Goal: Book appointment/travel/reservation

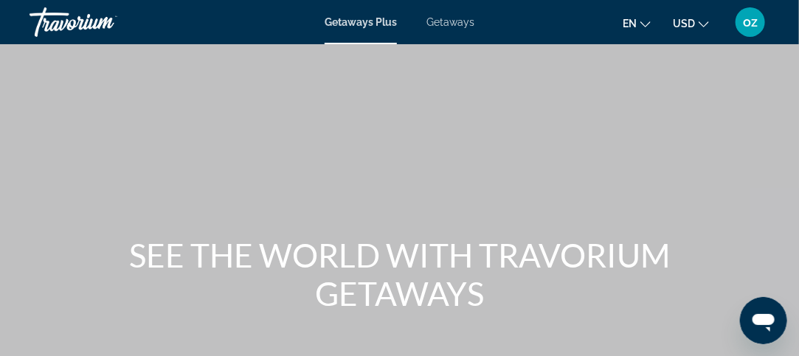
click at [642, 19] on icon "Change language" at bounding box center [646, 24] width 10 height 10
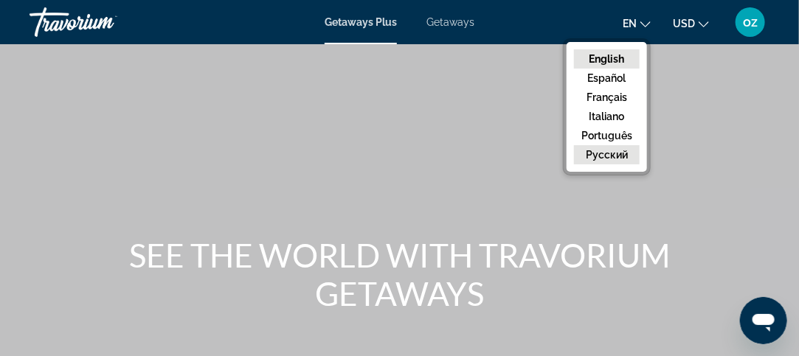
click at [602, 145] on button "русский" at bounding box center [607, 154] width 66 height 19
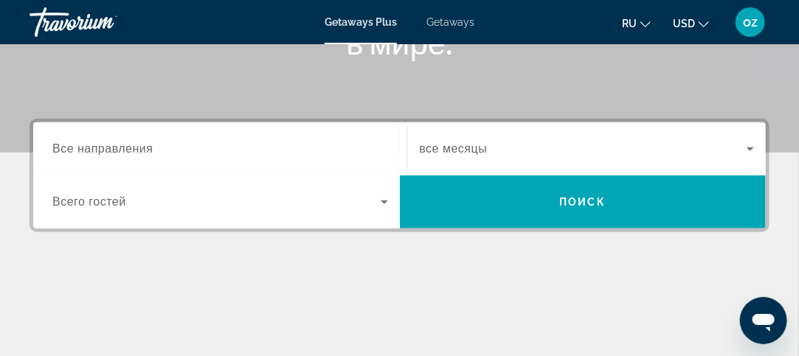
scroll to position [298, 0]
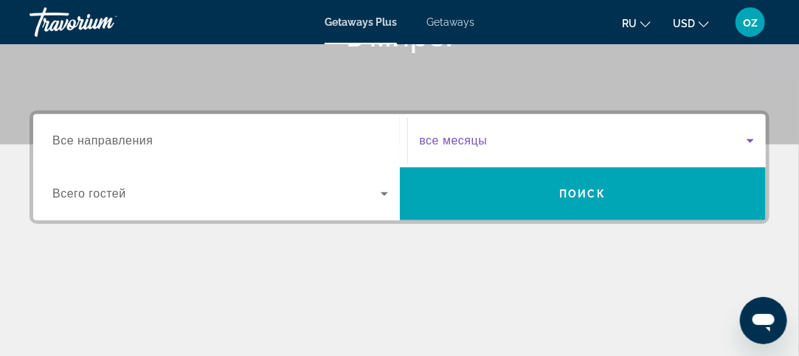
click at [751, 142] on icon "Search widget" at bounding box center [750, 141] width 7 height 4
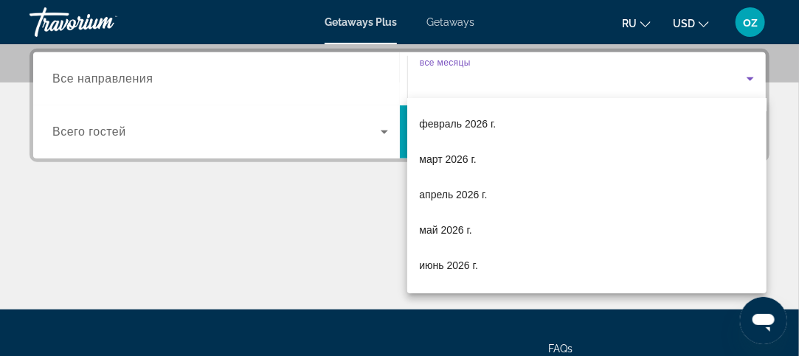
scroll to position [177, 0]
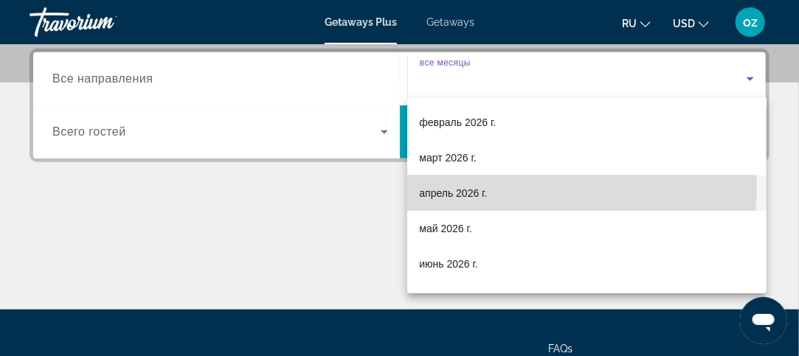
click at [492, 187] on mat-option "апрель 2026 г." at bounding box center [586, 193] width 359 height 35
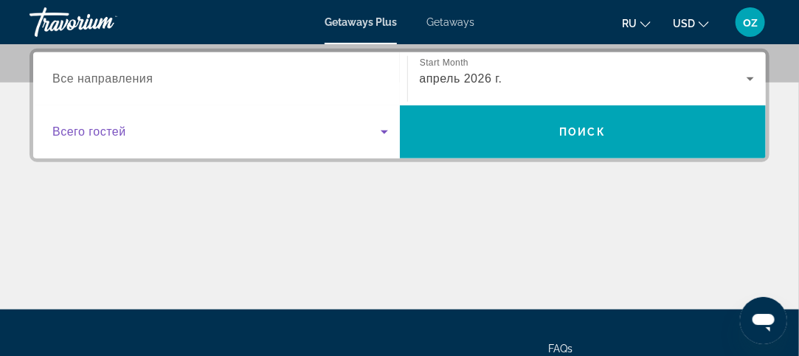
click at [384, 131] on icon "Search widget" at bounding box center [384, 133] width 7 height 4
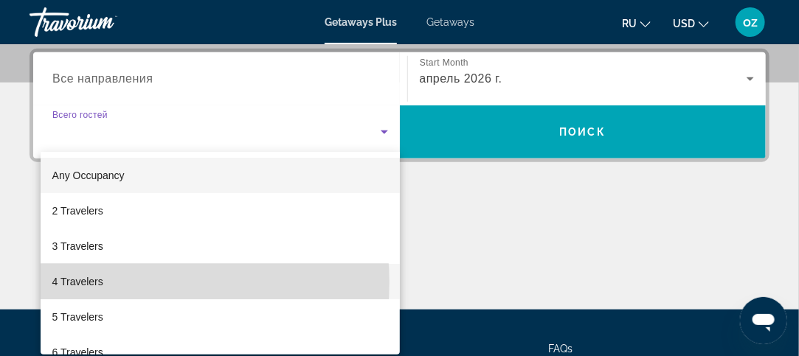
click at [107, 283] on mat-option "4 Travelers" at bounding box center [220, 281] width 359 height 35
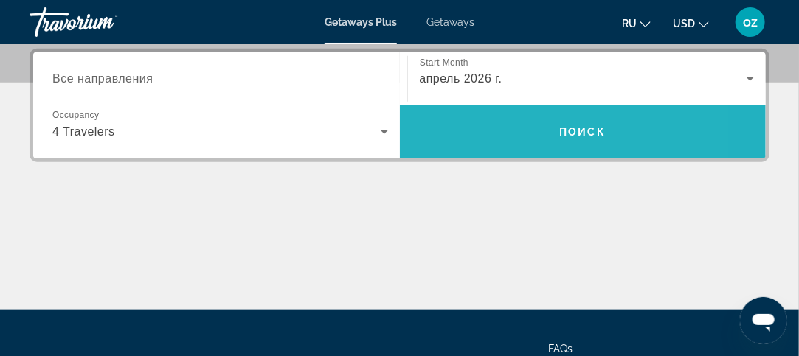
click at [467, 141] on span "Search" at bounding box center [583, 131] width 367 height 35
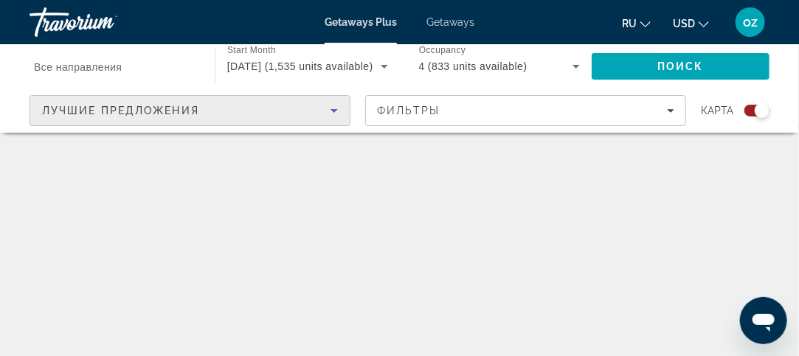
click at [334, 114] on icon "Sort by" at bounding box center [334, 111] width 18 height 18
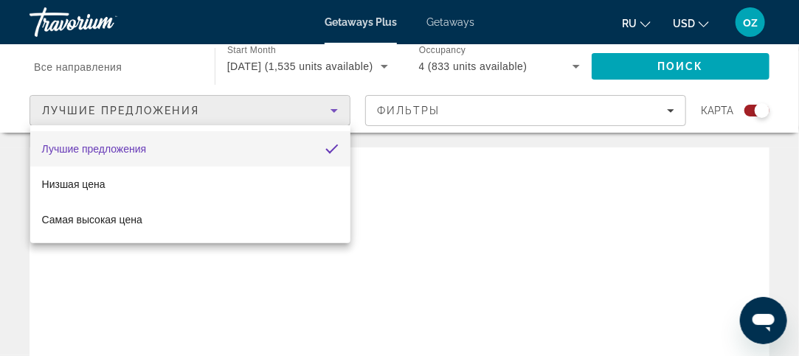
click at [332, 113] on div at bounding box center [399, 178] width 799 height 356
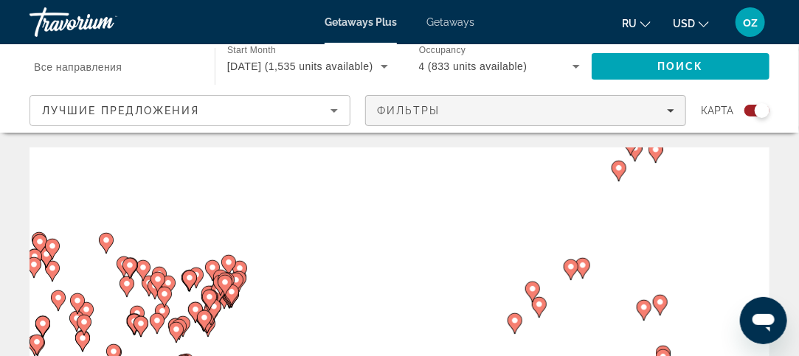
click at [668, 111] on icon "Filters" at bounding box center [670, 110] width 7 height 7
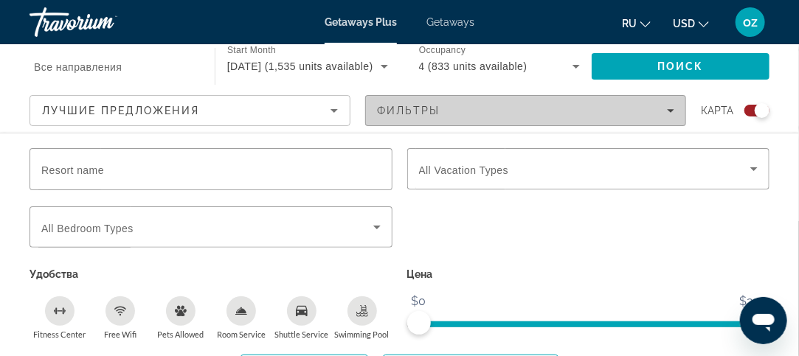
click at [669, 109] on icon "Filters" at bounding box center [670, 111] width 7 height 4
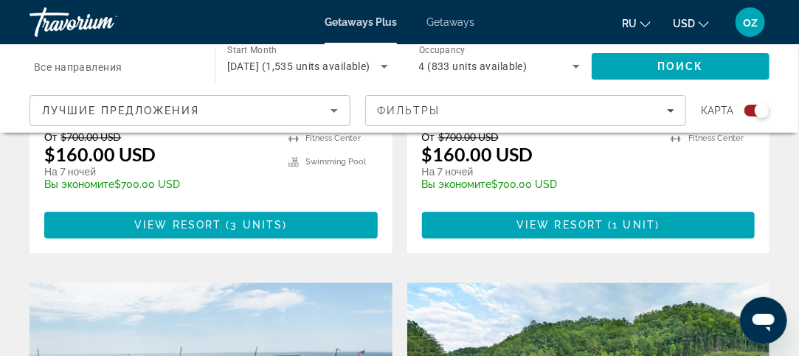
scroll to position [821, 0]
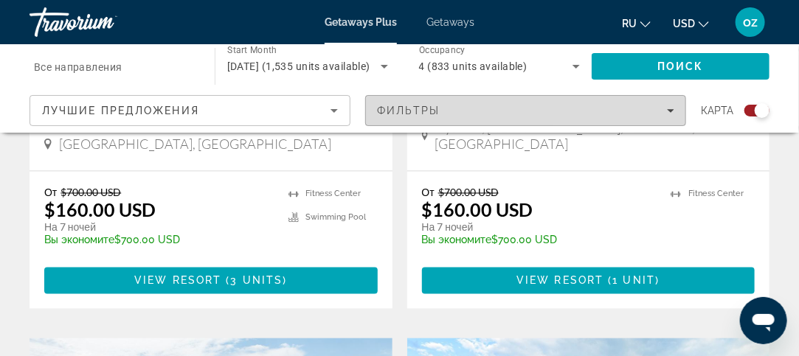
click at [676, 114] on span "Filters" at bounding box center [526, 110] width 320 height 35
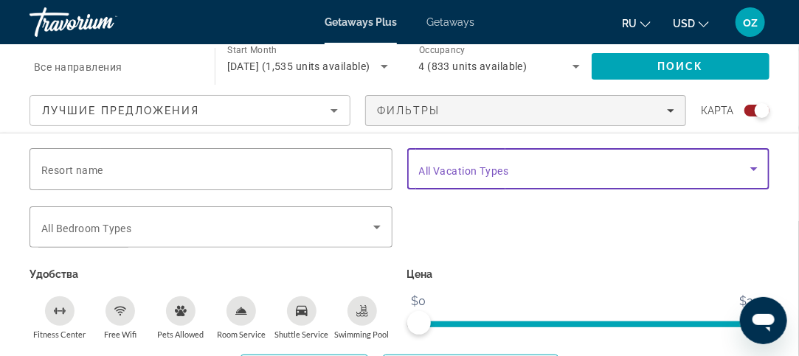
click at [613, 170] on span "Search widget" at bounding box center [585, 169] width 332 height 18
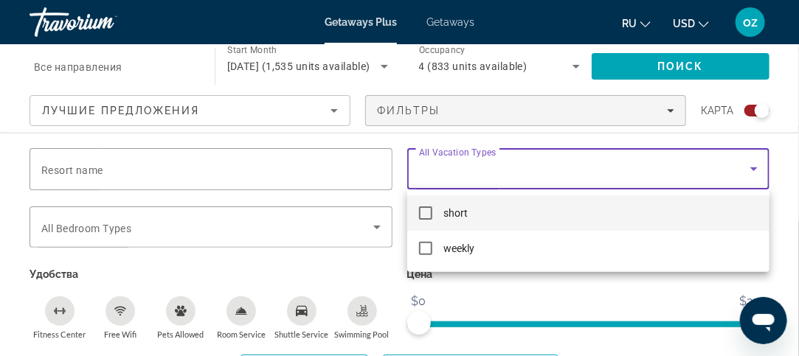
click at [613, 170] on div at bounding box center [399, 178] width 799 height 356
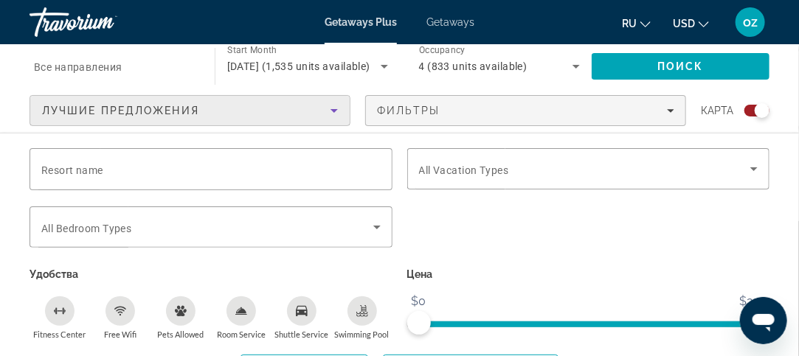
click at [328, 105] on icon "Sort by" at bounding box center [334, 111] width 18 height 18
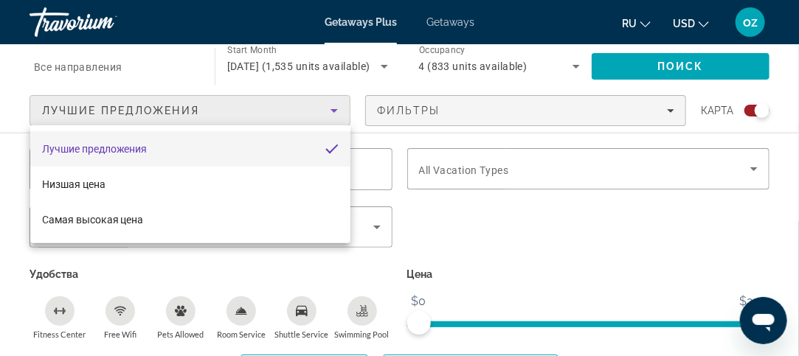
click at [378, 72] on div at bounding box center [399, 178] width 799 height 356
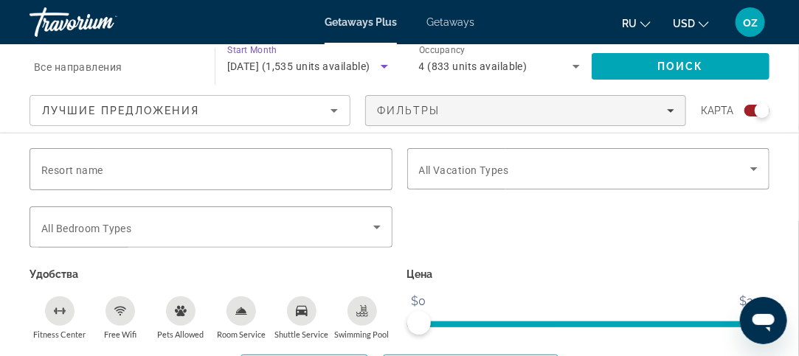
click at [385, 67] on icon "Search widget" at bounding box center [385, 67] width 18 height 18
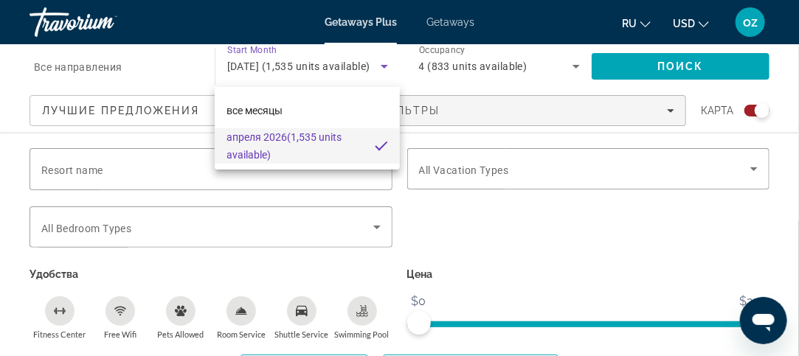
click at [576, 63] on div at bounding box center [399, 178] width 799 height 356
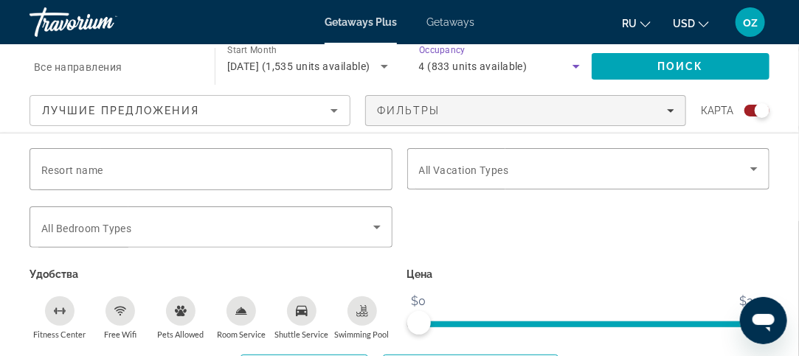
click at [576, 63] on icon "Search widget" at bounding box center [577, 67] width 18 height 18
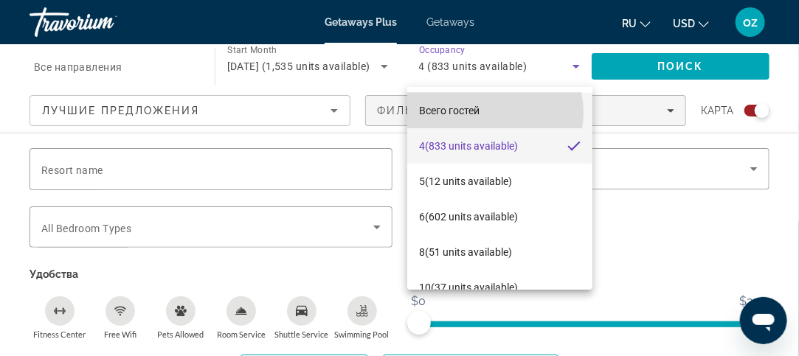
click at [489, 113] on mat-option "Всего гостей" at bounding box center [499, 110] width 185 height 35
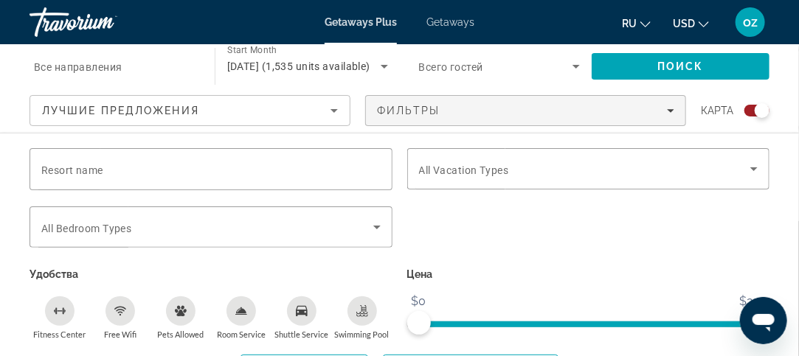
click at [564, 55] on div "Search widget" at bounding box center [500, 66] width 162 height 41
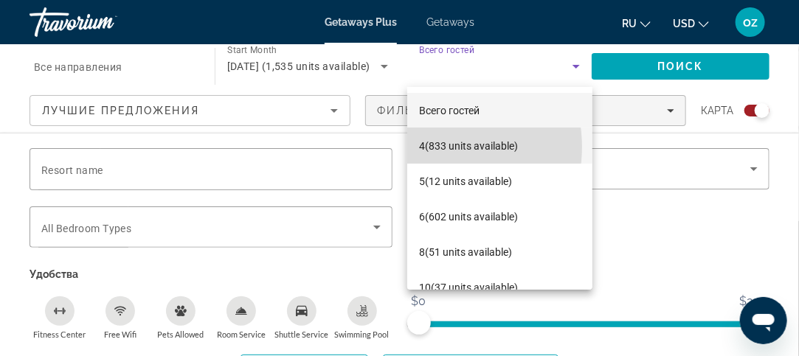
click at [433, 147] on span "4 (833 units available)" at bounding box center [468, 146] width 99 height 18
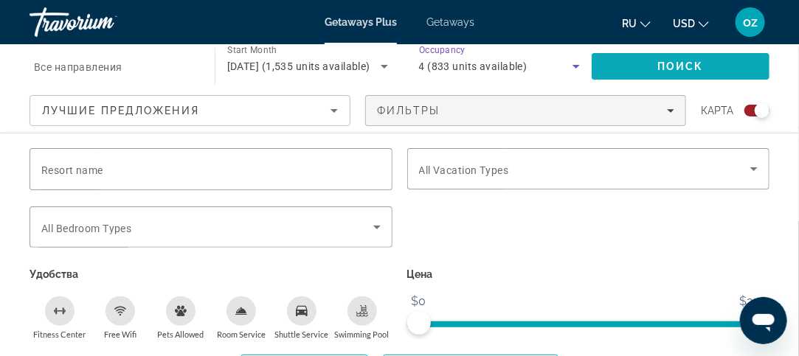
click at [714, 63] on span "Search" at bounding box center [681, 66] width 178 height 35
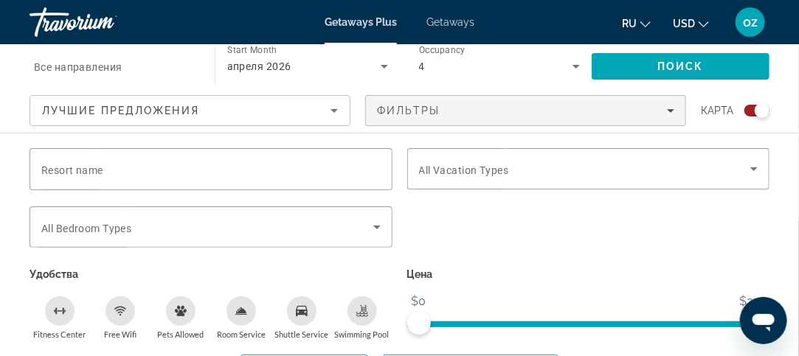
scroll to position [591, 0]
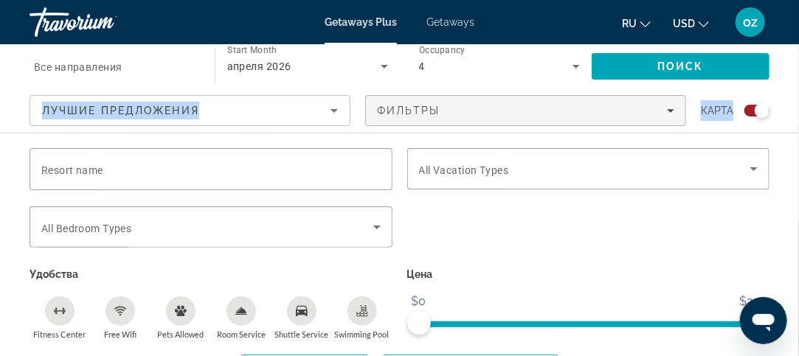
drag, startPoint x: 799, startPoint y: 77, endPoint x: 782, endPoint y: 131, distance: 56.3
click at [782, 131] on div "Destination Все направления Start Month все месяцы [DATE] Occupancy Всего госте…" at bounding box center [399, 88] width 799 height 89
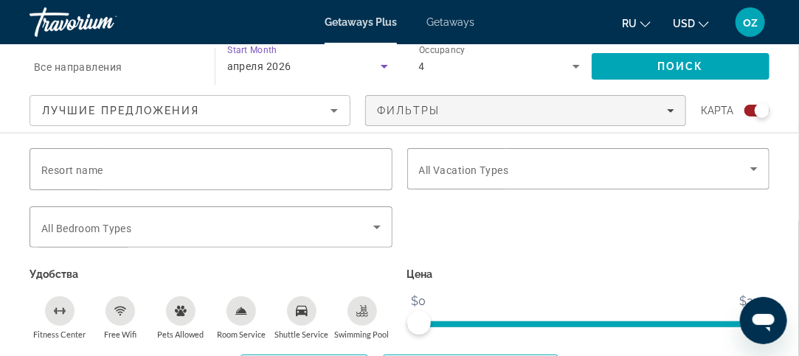
click at [349, 63] on div "апреля 2026" at bounding box center [304, 67] width 154 height 18
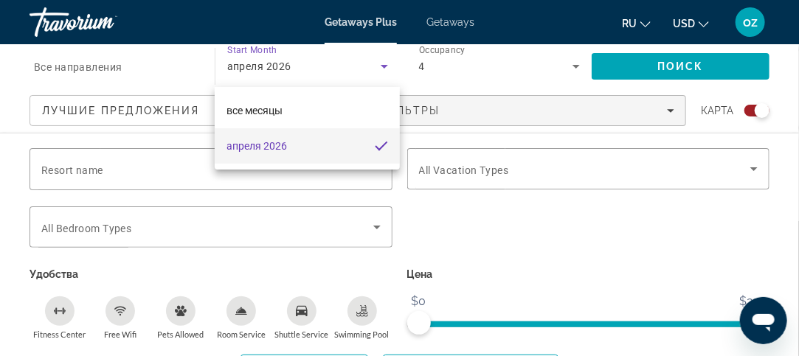
click at [323, 48] on div at bounding box center [399, 178] width 799 height 356
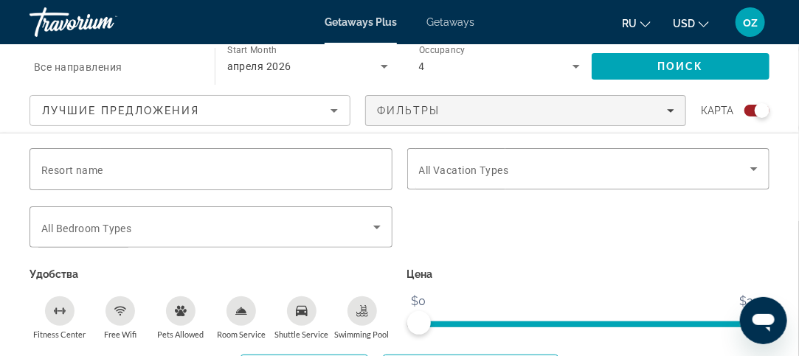
scroll to position [931, 0]
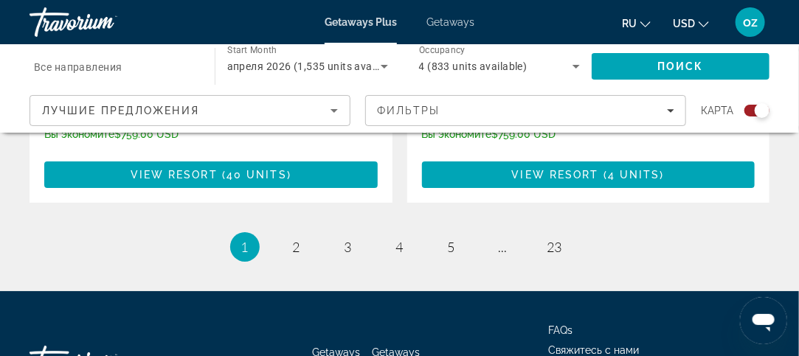
scroll to position [3527, 0]
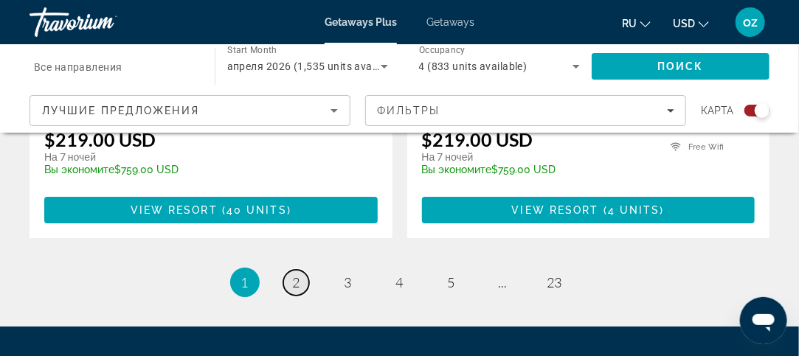
click at [291, 270] on link "page 2" at bounding box center [296, 283] width 26 height 26
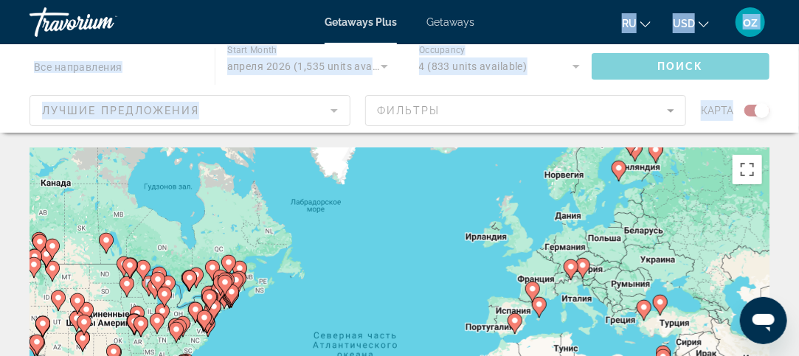
drag, startPoint x: 561, startPoint y: 13, endPoint x: 512, endPoint y: -35, distance: 67.8
click at [512, 0] on html "Перейти к основному содержанию Getaways Plus Getaways ru English Español França…" at bounding box center [399, 178] width 799 height 356
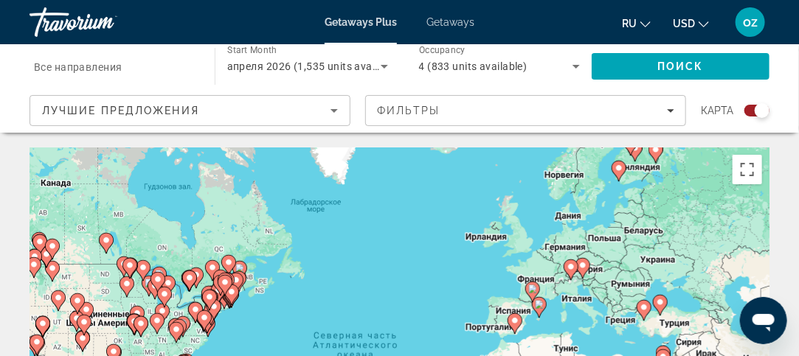
click at [564, 18] on div "ru English Español Français Italiano Português русский USD USD ($) MXN (Mex$) C…" at bounding box center [629, 22] width 280 height 31
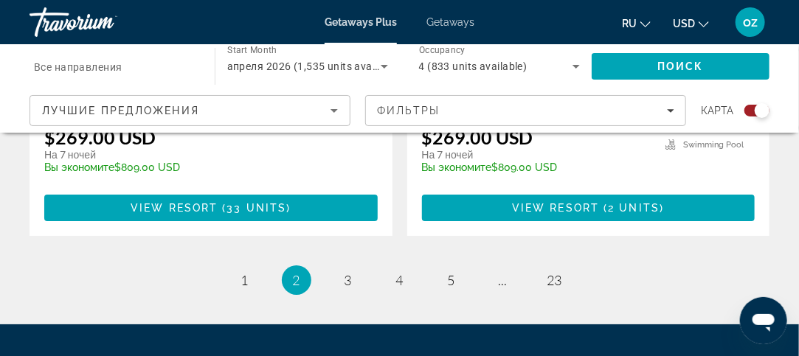
scroll to position [3570, 0]
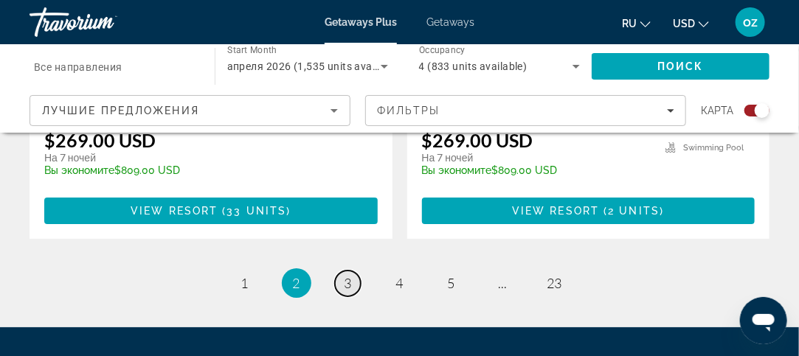
click at [345, 275] on span "3" at bounding box center [348, 283] width 7 height 16
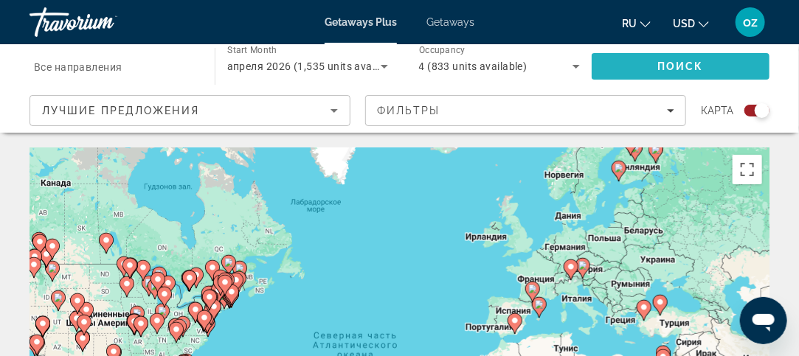
click at [642, 66] on span "Search" at bounding box center [681, 66] width 178 height 35
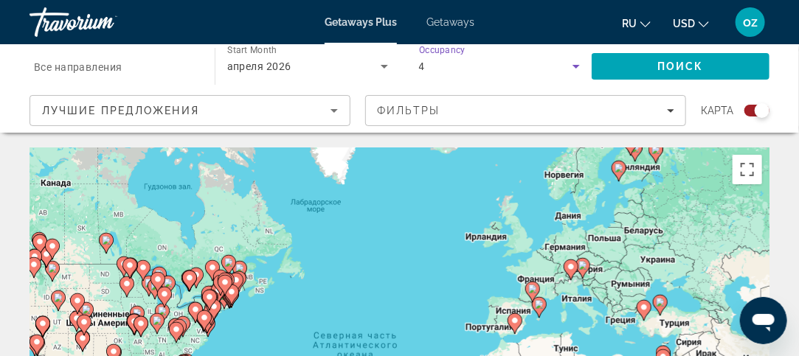
click at [511, 69] on div "4" at bounding box center [496, 67] width 154 height 18
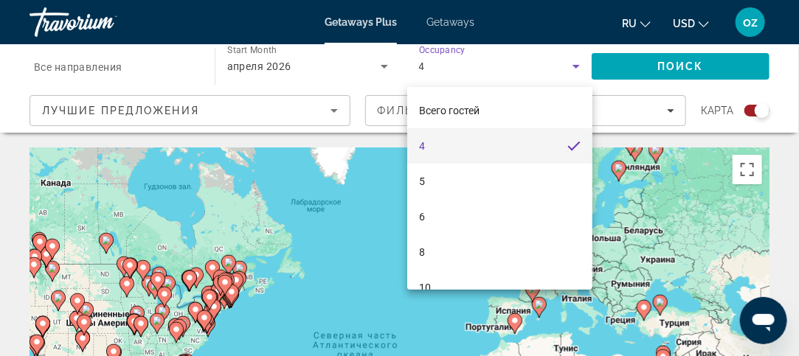
click at [435, 61] on div at bounding box center [399, 178] width 799 height 356
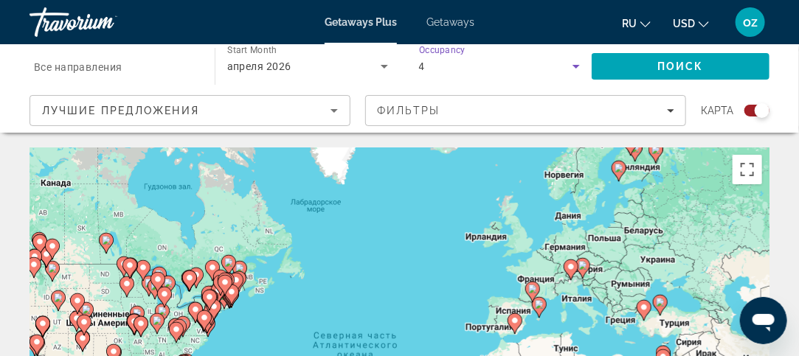
click at [577, 61] on icon "Search widget" at bounding box center [577, 67] width 18 height 18
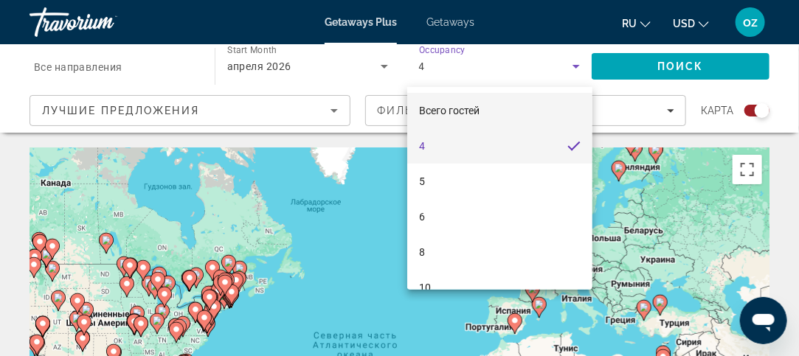
click at [469, 118] on span "Всего гостей" at bounding box center [449, 111] width 61 height 18
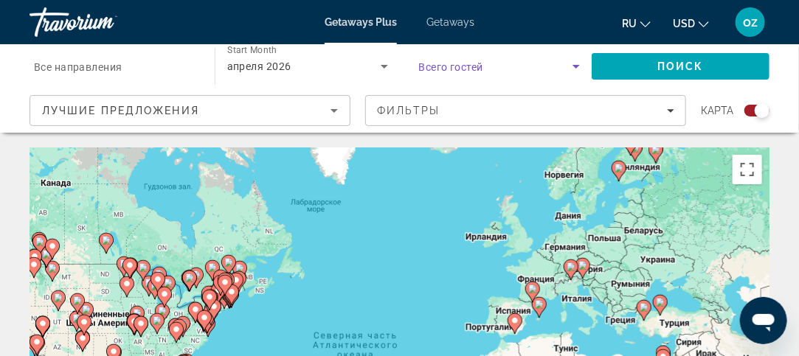
click at [469, 118] on span "Filters" at bounding box center [526, 110] width 320 height 35
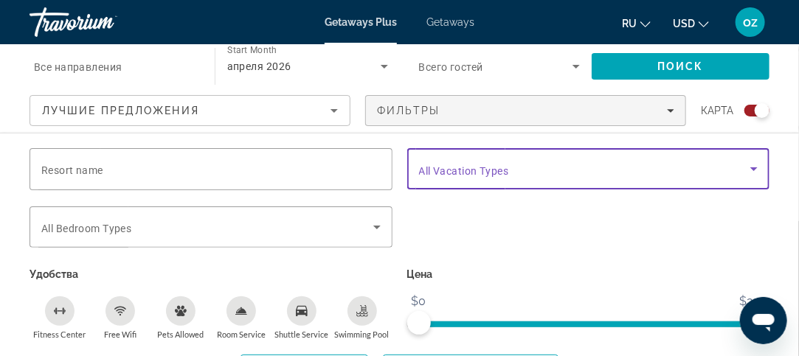
click at [486, 177] on span "Search widget" at bounding box center [585, 169] width 332 height 18
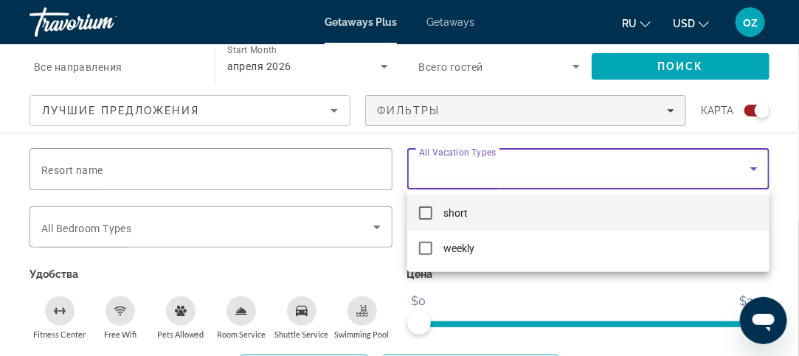
click at [544, 134] on div at bounding box center [399, 178] width 799 height 356
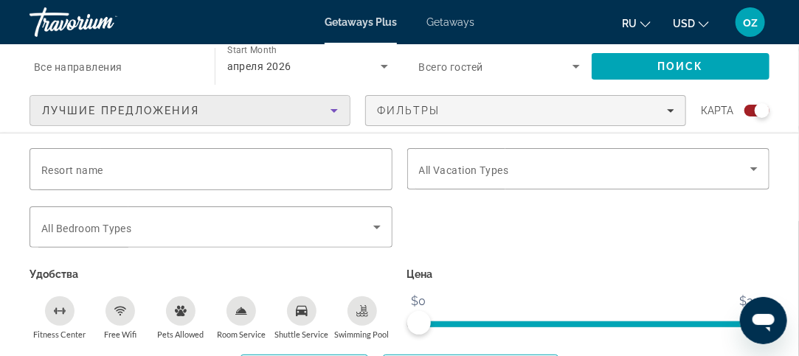
click at [334, 109] on icon "Sort by" at bounding box center [334, 111] width 7 height 4
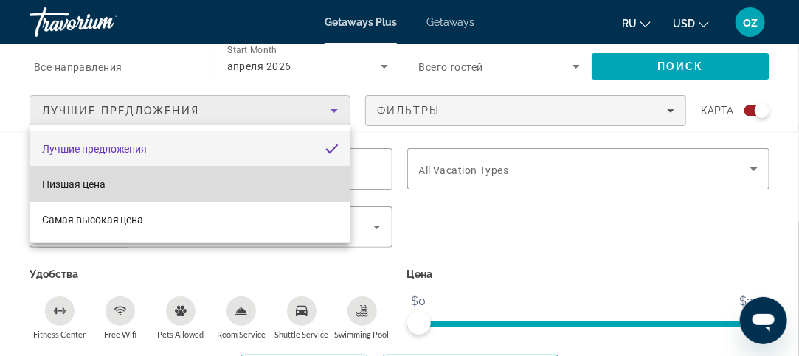
click at [106, 190] on mat-option "Низшая цена" at bounding box center [190, 184] width 320 height 35
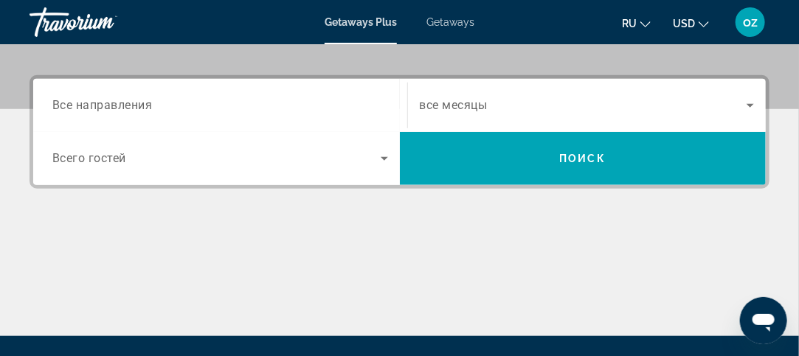
scroll to position [345, 0]
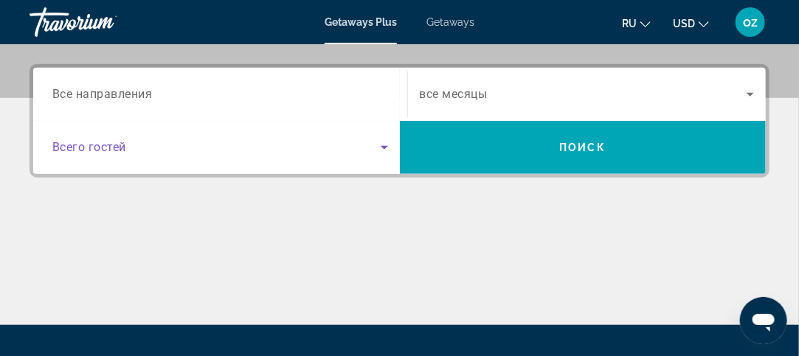
click at [382, 152] on icon "Search widget" at bounding box center [385, 148] width 18 height 18
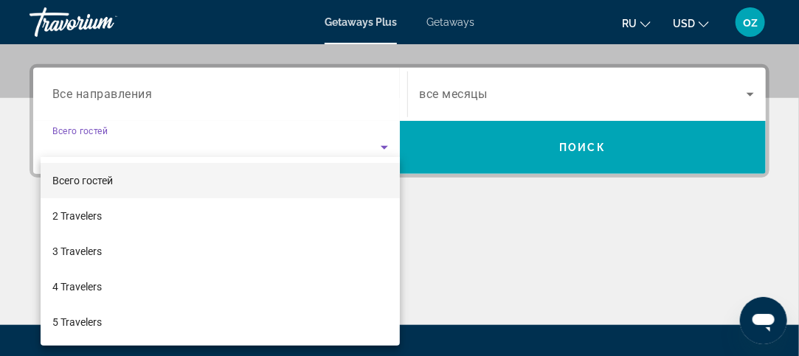
scroll to position [360, 0]
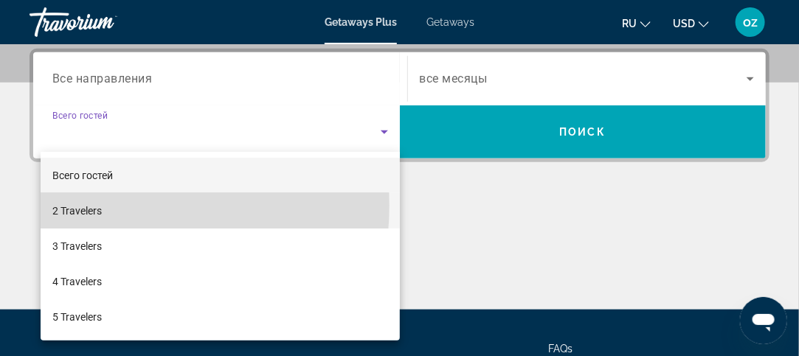
click at [101, 206] on span "2 Travelers" at bounding box center [76, 211] width 49 height 18
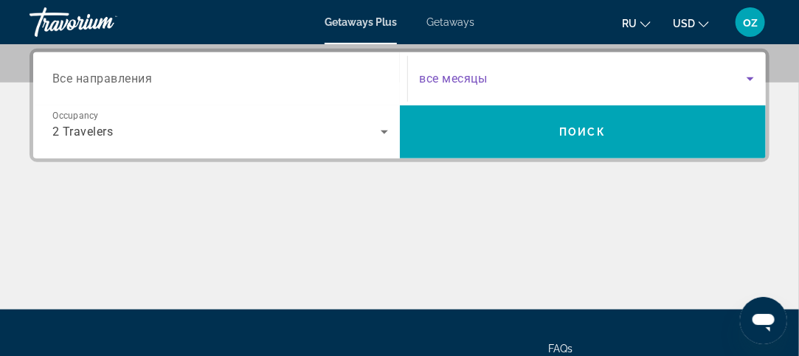
click at [754, 77] on icon "Search widget" at bounding box center [751, 79] width 18 height 18
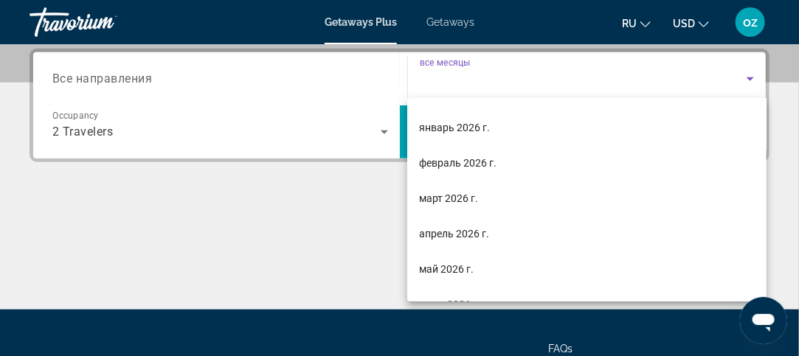
scroll to position [148, 0]
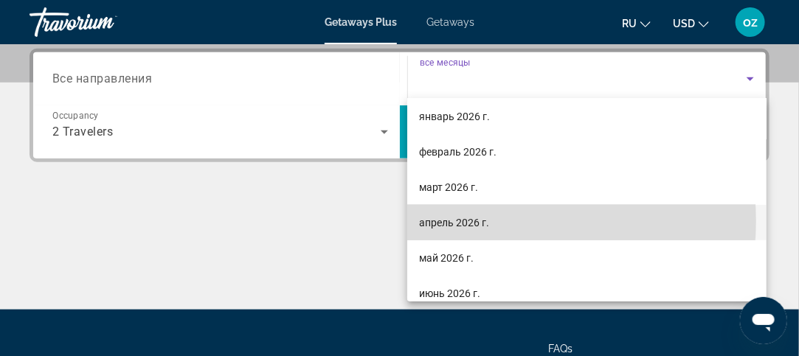
click at [483, 221] on span "апрель 2026 г." at bounding box center [454, 223] width 70 height 18
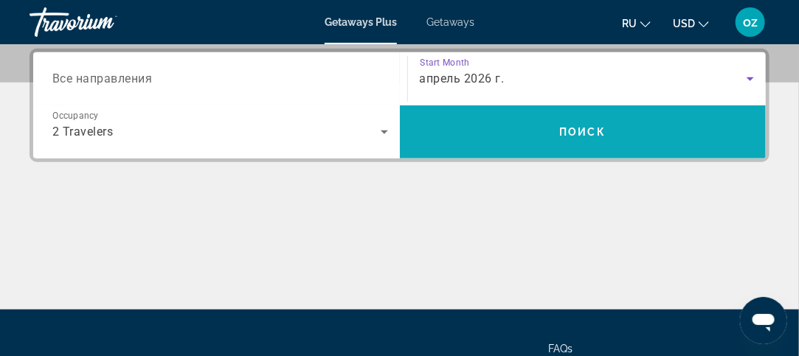
click at [509, 122] on span "Search" at bounding box center [583, 131] width 367 height 35
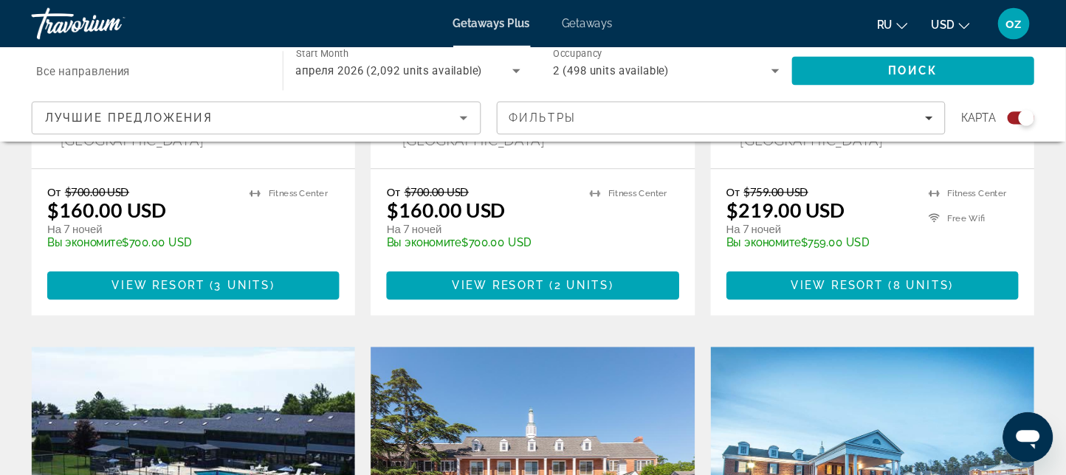
scroll to position [1948, 0]
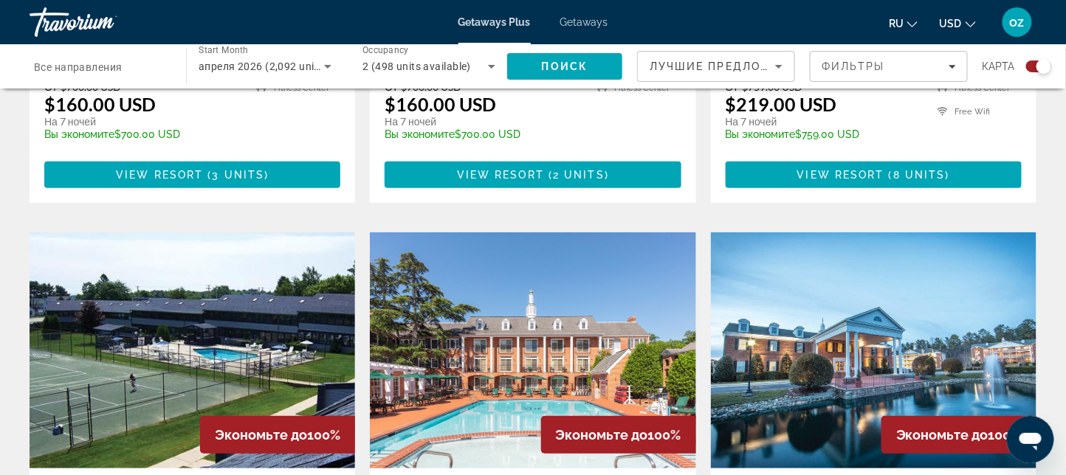
drag, startPoint x: 808, startPoint y: 1, endPoint x: 610, endPoint y: 159, distance: 253.7
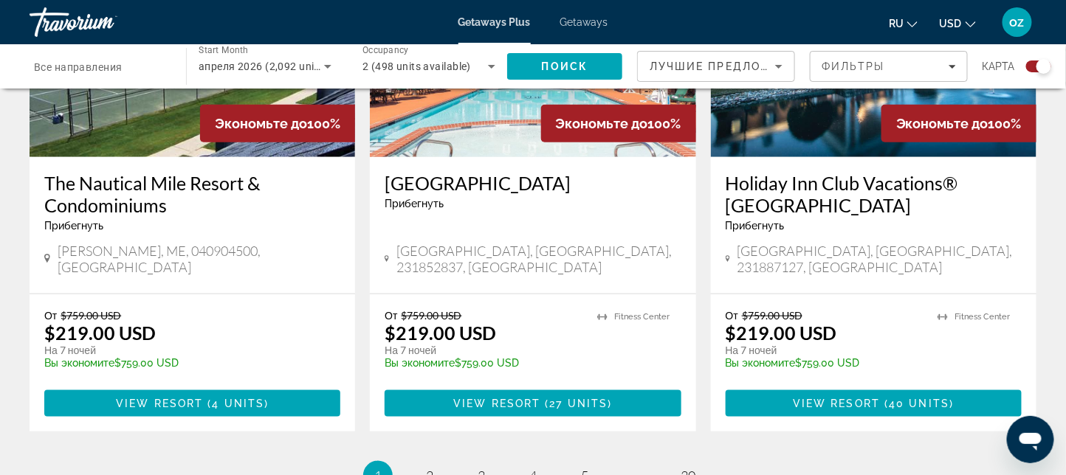
scroll to position [2262, 0]
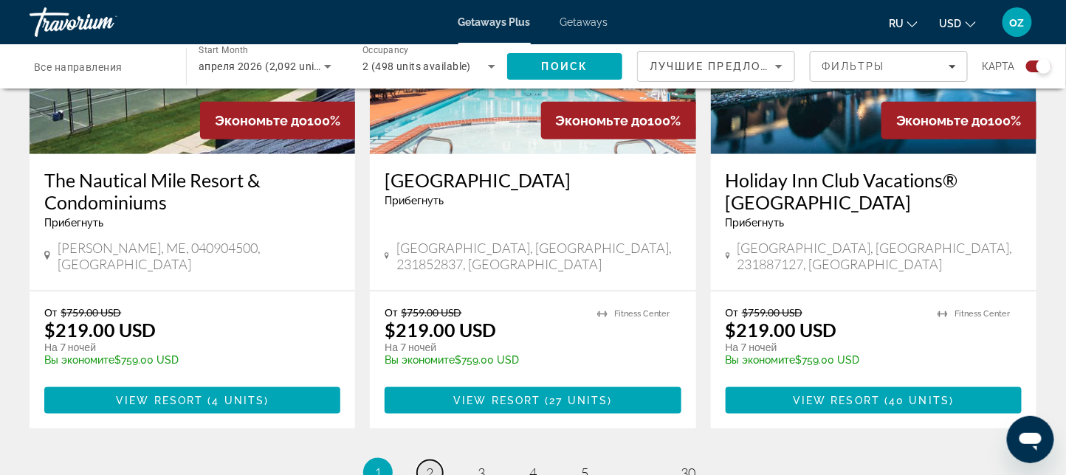
click at [422, 356] on link "page 2" at bounding box center [430, 474] width 26 height 26
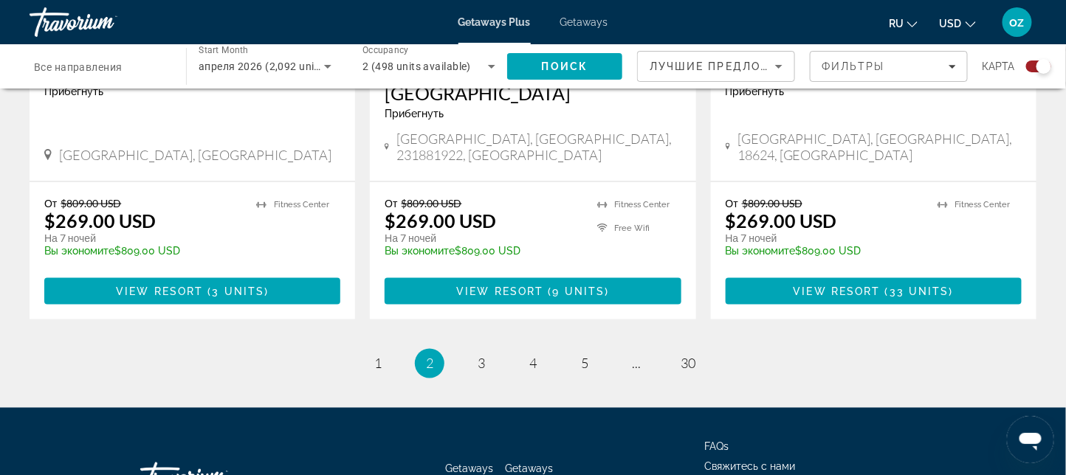
scroll to position [2435, 0]
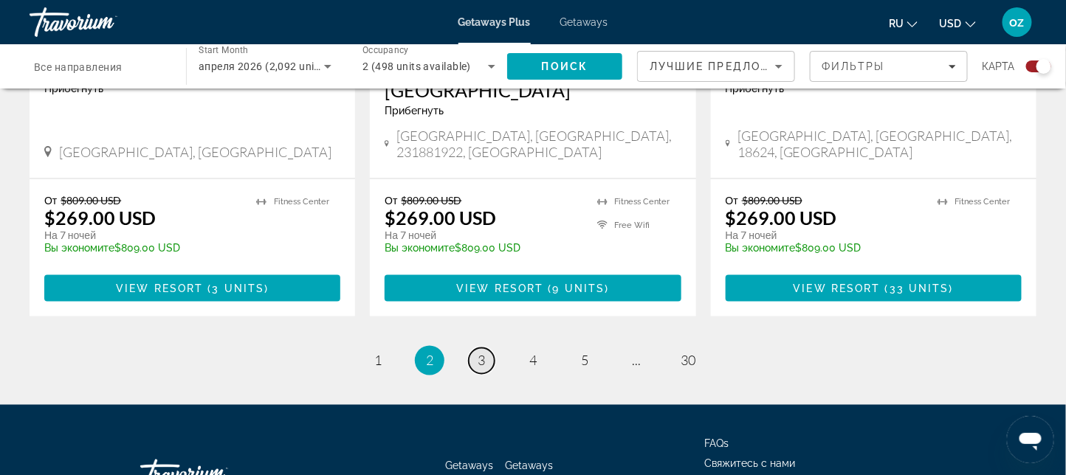
click at [475, 348] on link "page 3" at bounding box center [482, 361] width 26 height 26
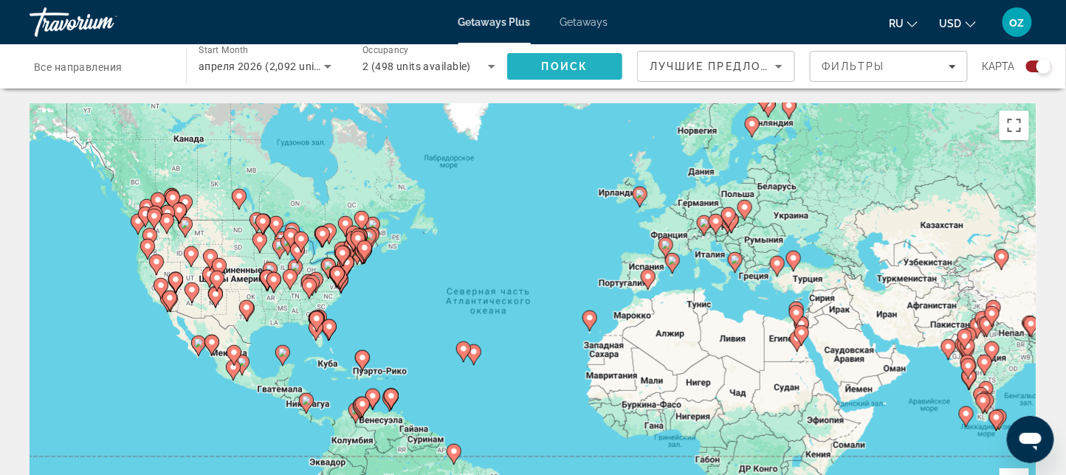
click at [565, 61] on span "Поиск" at bounding box center [565, 67] width 46 height 12
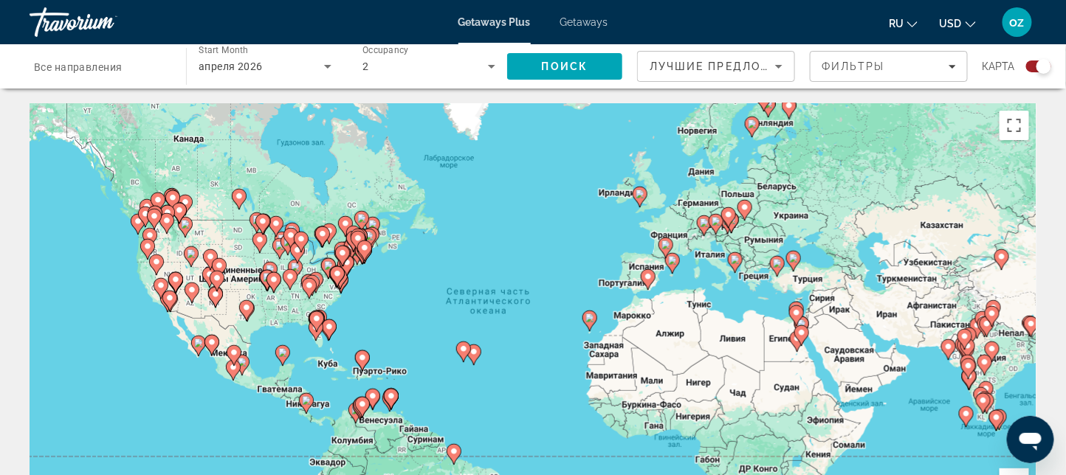
click at [104, 72] on span "Все направления" at bounding box center [78, 67] width 89 height 12
click at [104, 72] on input "Destination Все направления" at bounding box center [100, 67] width 133 height 18
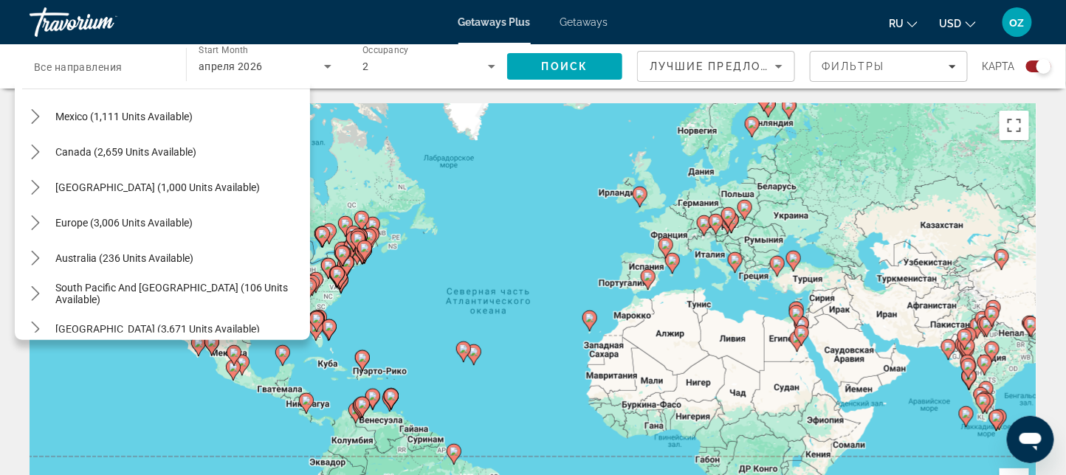
scroll to position [81, 0]
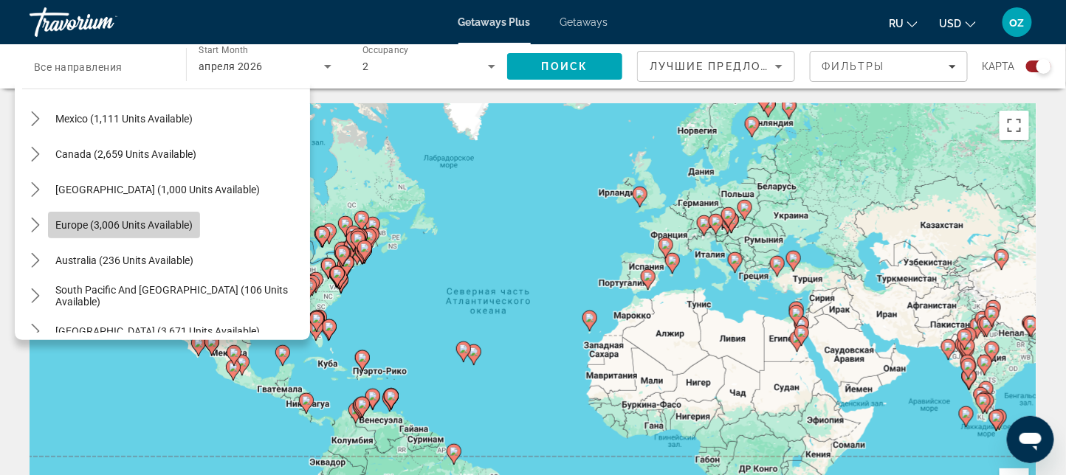
click at [105, 229] on span "Europe (3,006 units available)" at bounding box center [123, 225] width 137 height 12
type input "**********"
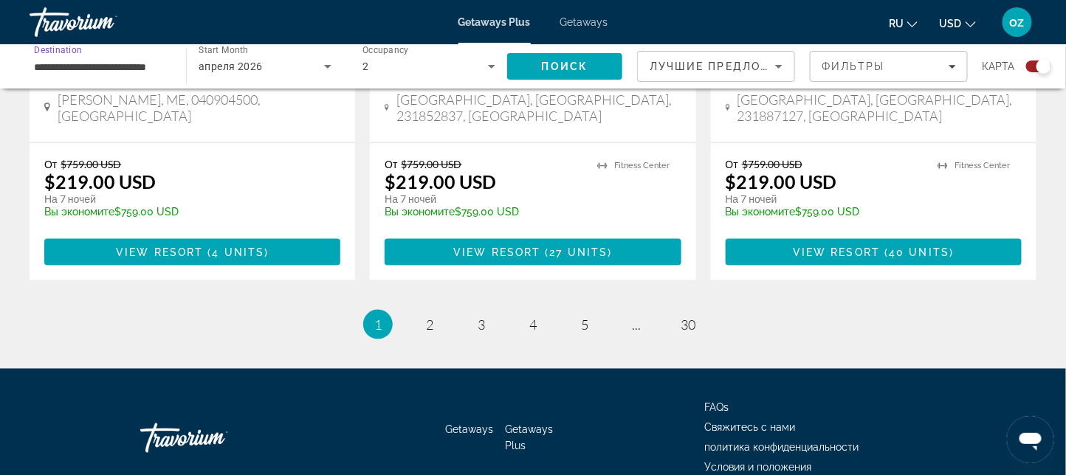
scroll to position [2413, 0]
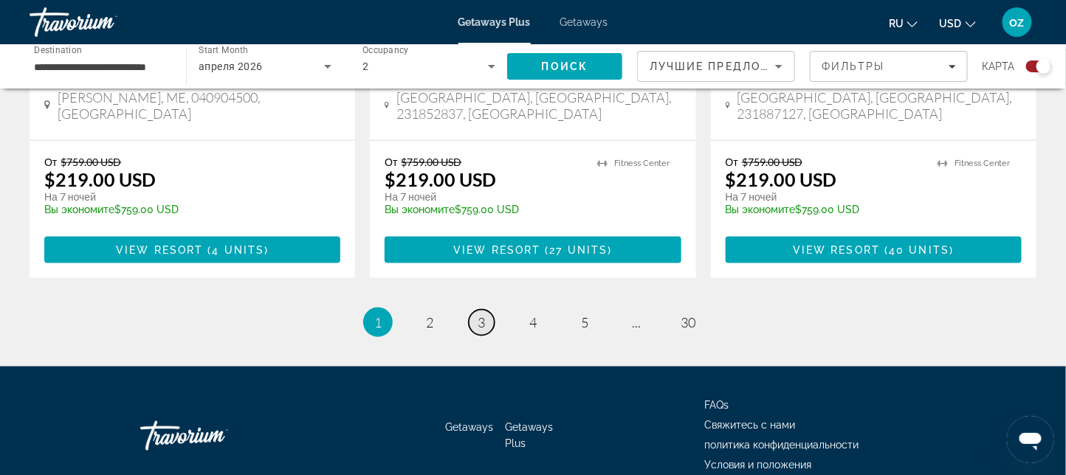
click at [492, 310] on link "page 3" at bounding box center [482, 323] width 26 height 26
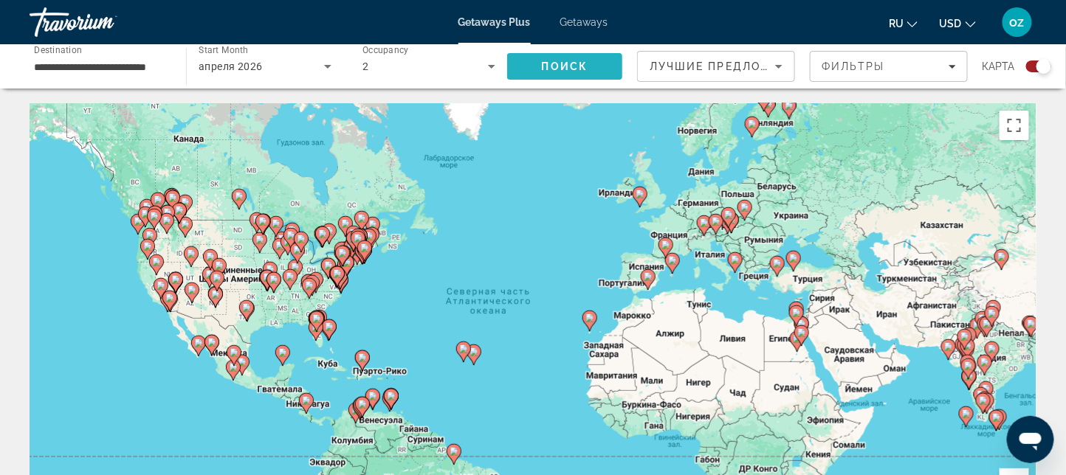
click at [565, 72] on span "Поиск" at bounding box center [565, 67] width 46 height 12
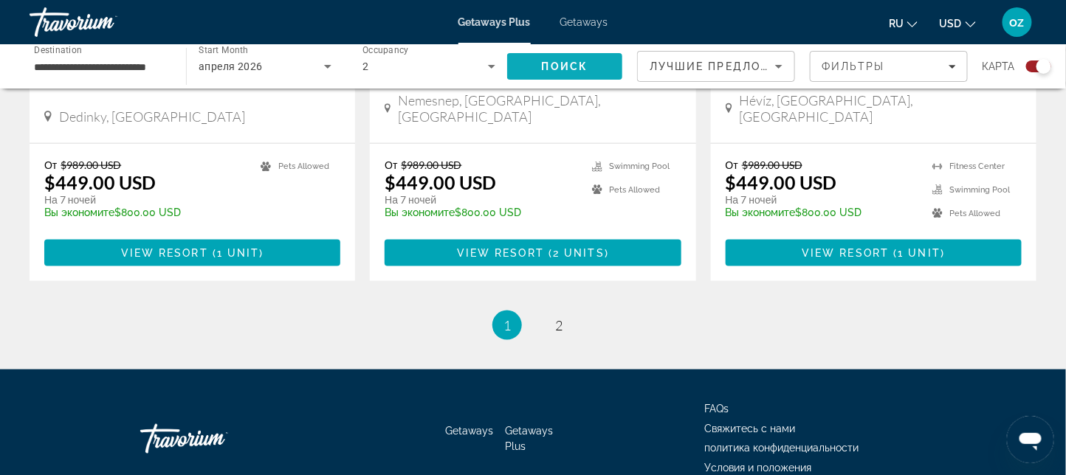
scroll to position [2390, 0]
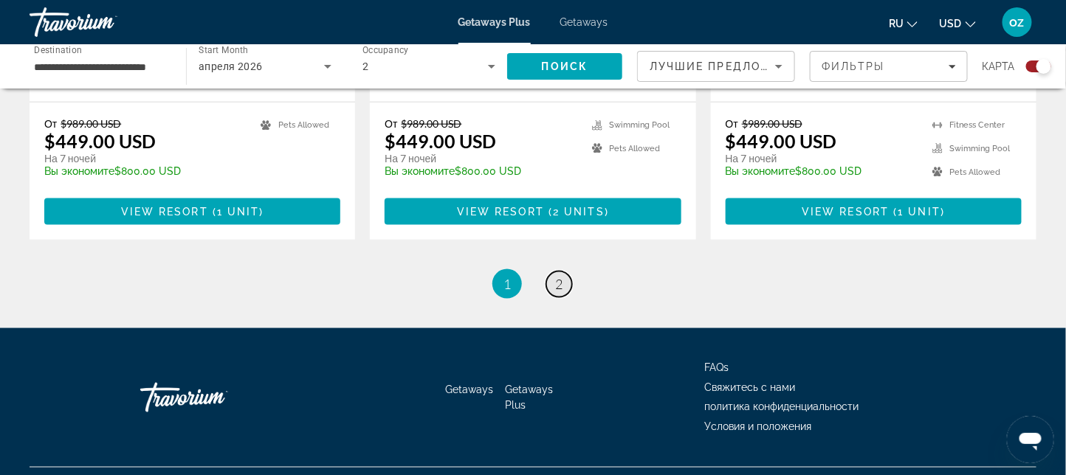
click at [550, 272] on link "page 2" at bounding box center [559, 285] width 26 height 26
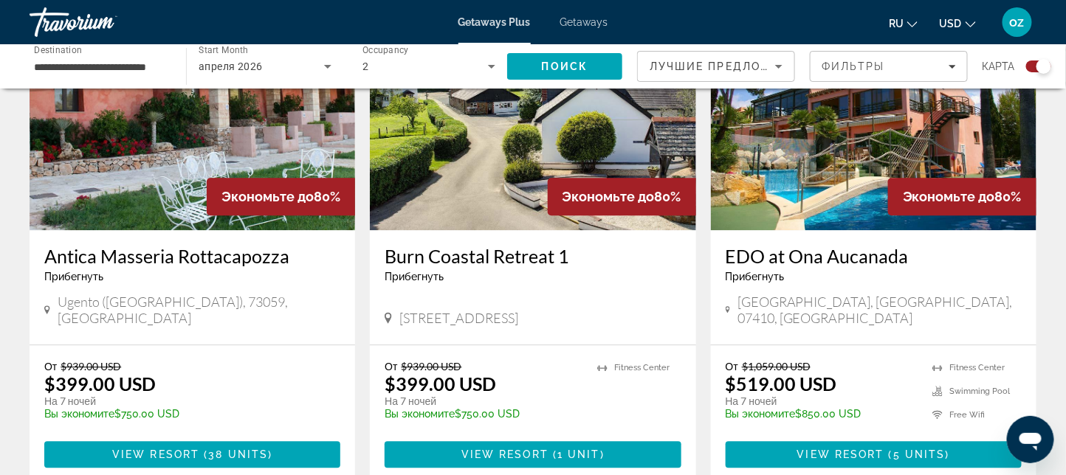
scroll to position [1141, 0]
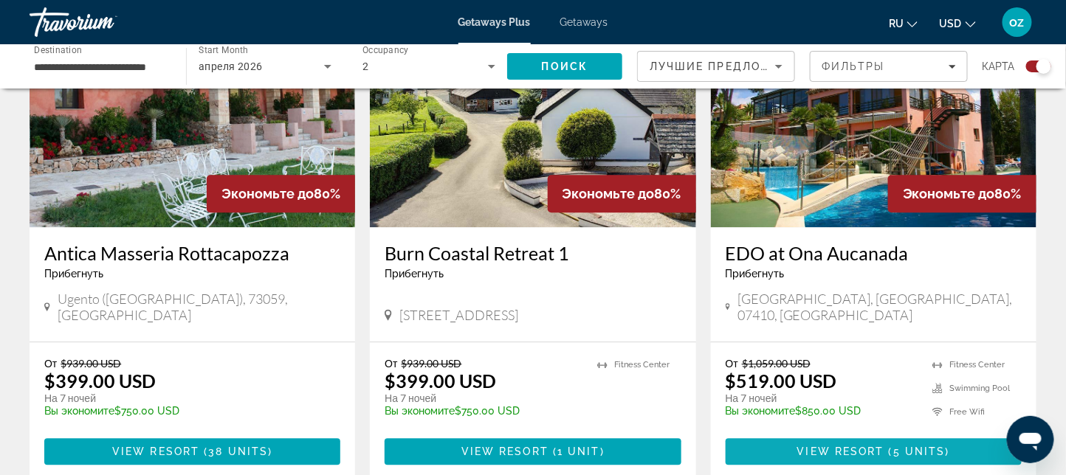
click at [799, 356] on span "View Resort" at bounding box center [840, 452] width 87 height 12
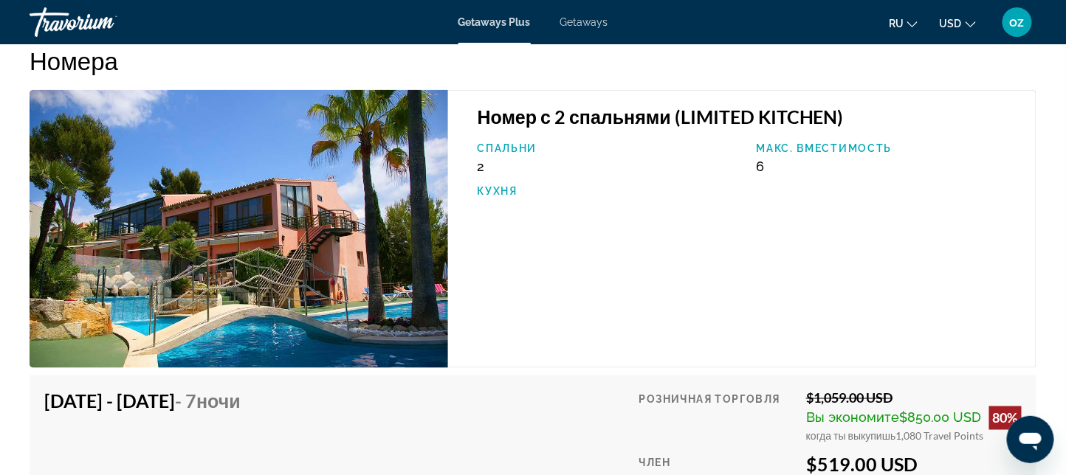
scroll to position [2401, 0]
